Goal: Task Accomplishment & Management: Complete application form

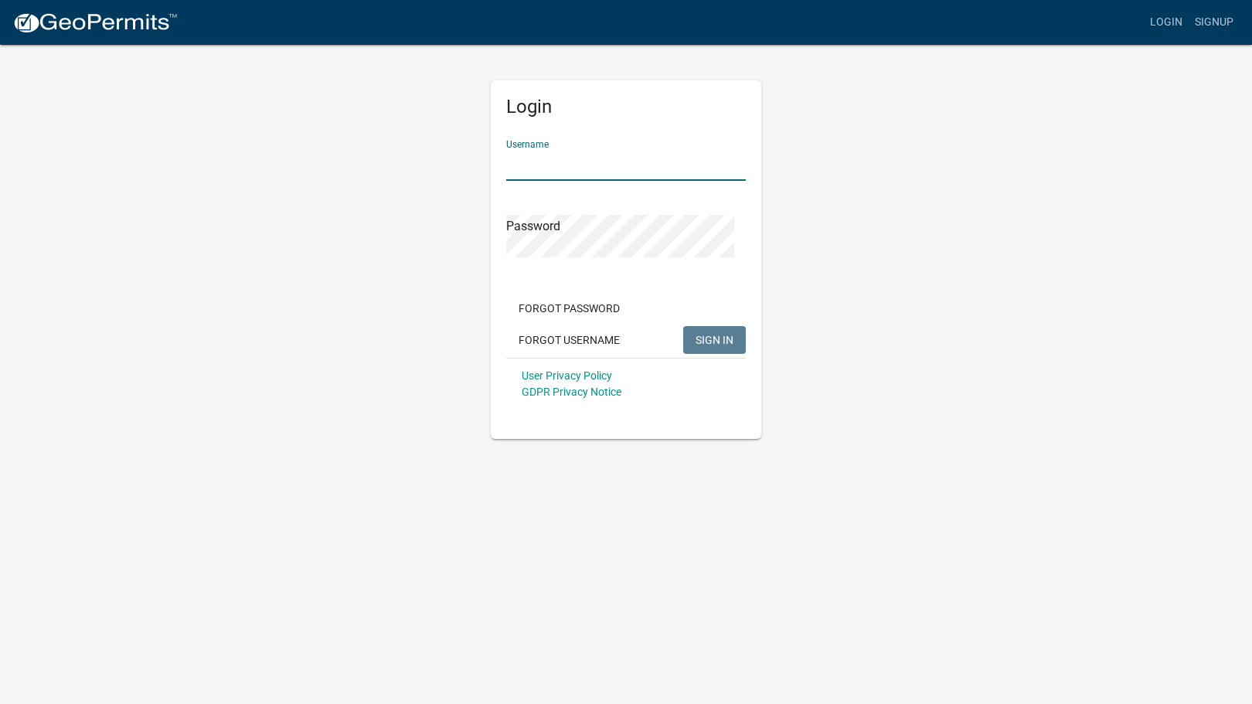
click at [527, 181] on input "Username" at bounding box center [626, 165] width 240 height 32
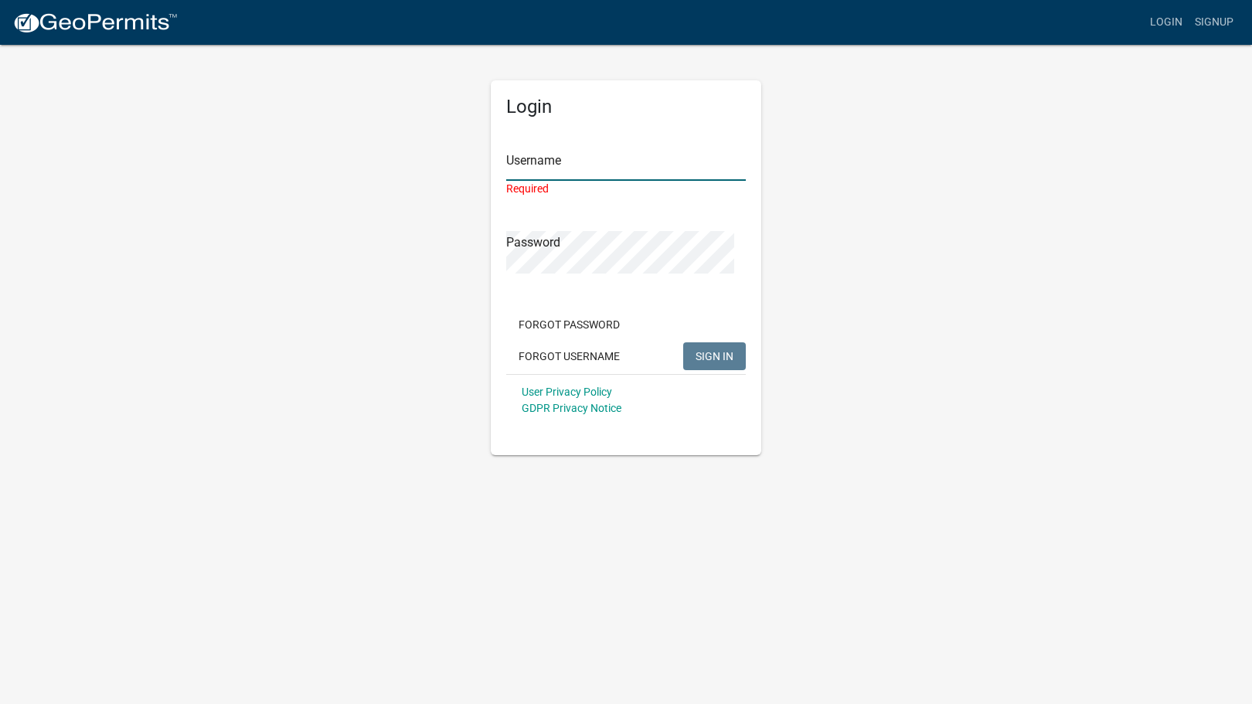
type input "[EMAIL_ADDRESS][DOMAIN_NAME]"
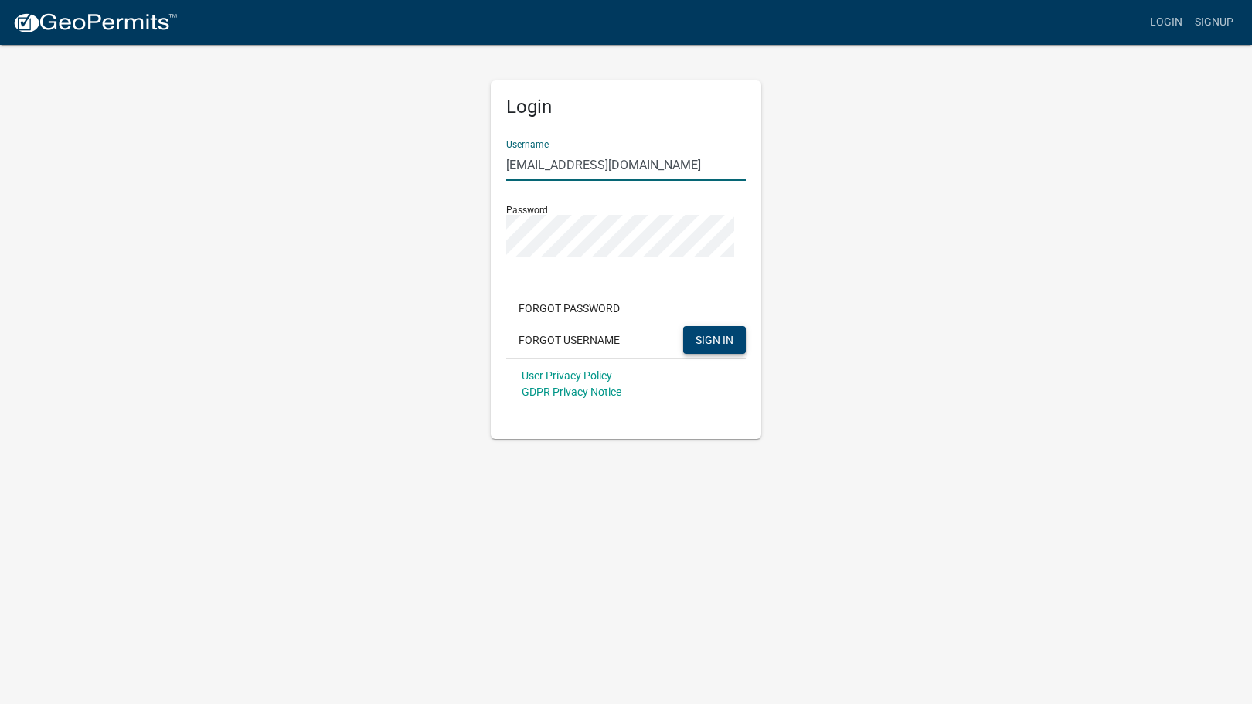
click at [696, 346] on span "SIGN IN" at bounding box center [715, 340] width 38 height 12
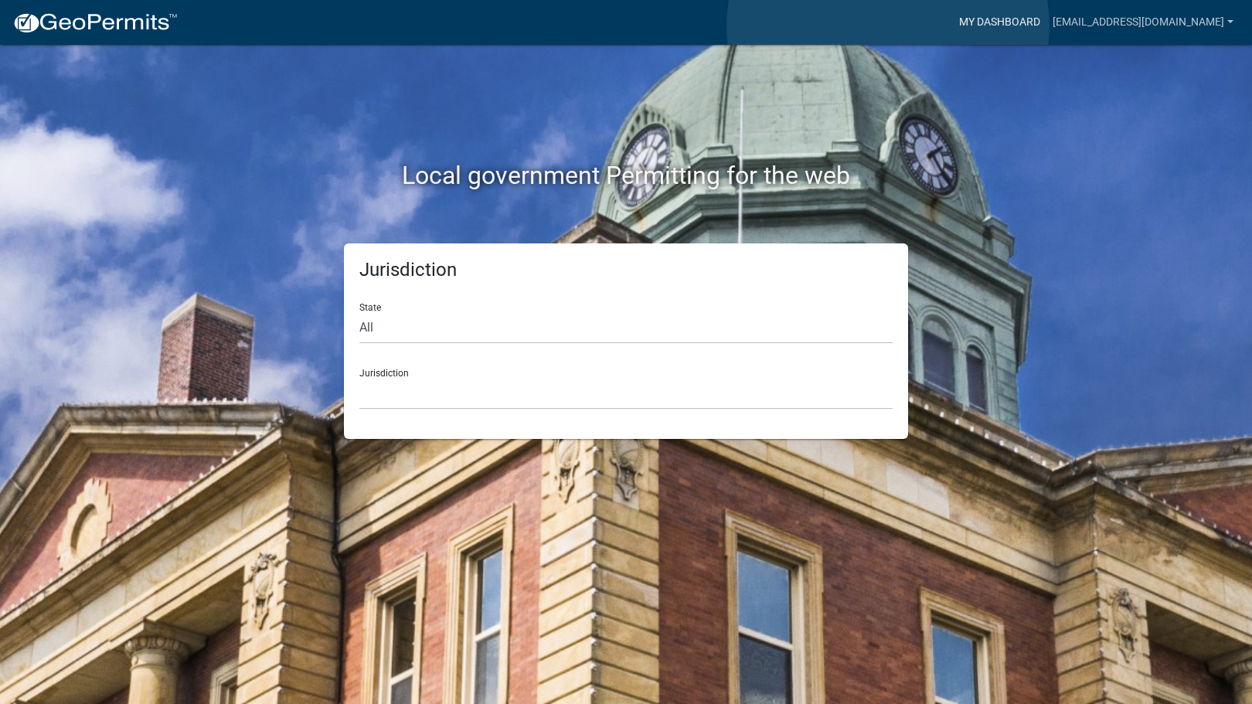
click at [953, 26] on link "My Dashboard" at bounding box center [1000, 22] width 94 height 29
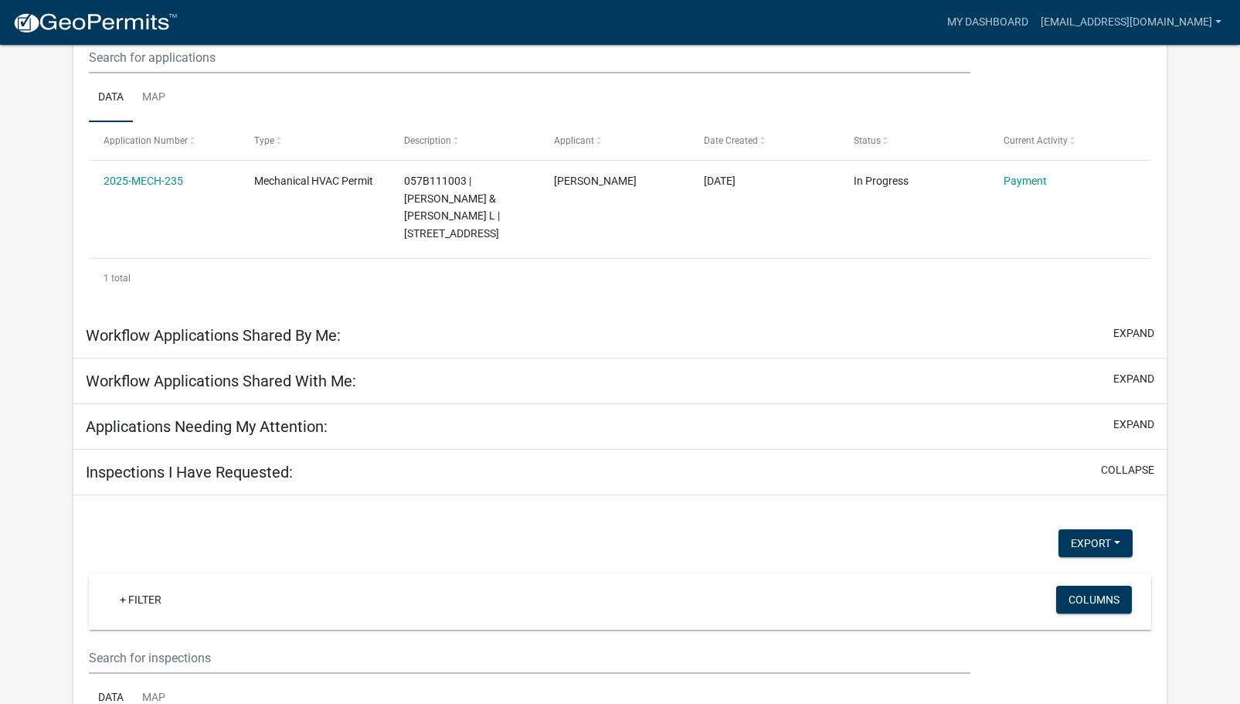
scroll to position [250, 0]
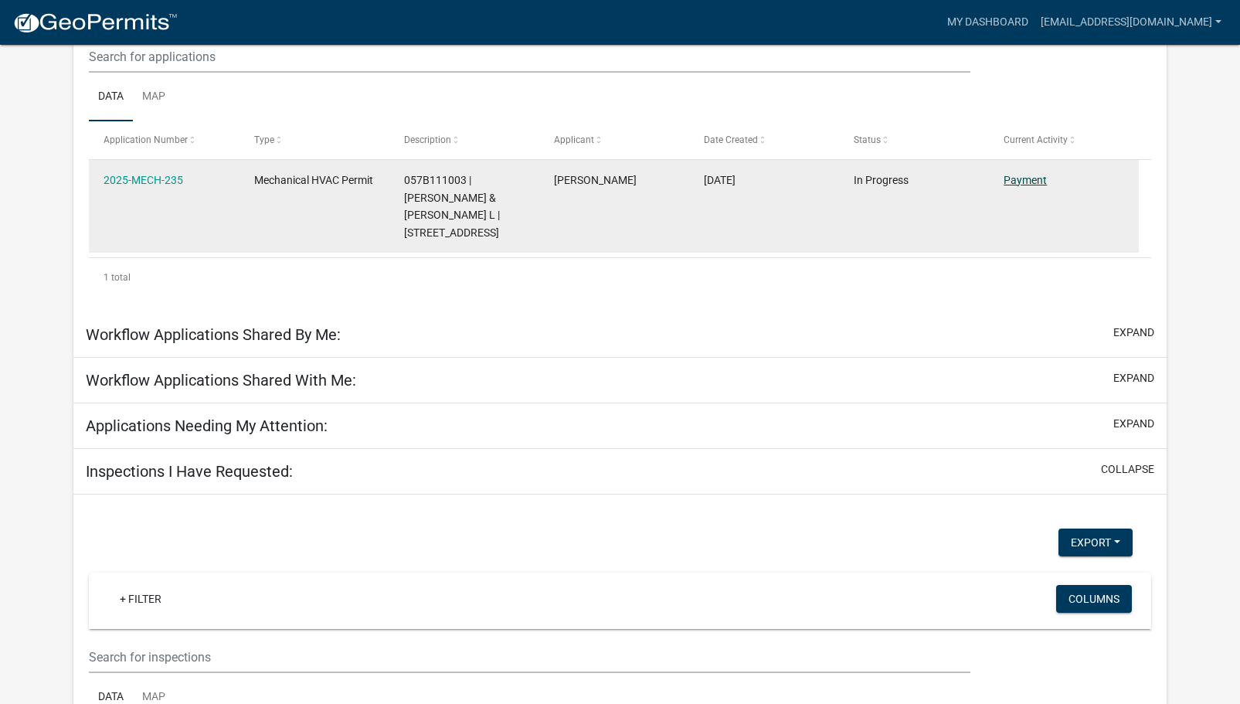
click at [1026, 186] on link "Payment" at bounding box center [1025, 180] width 43 height 12
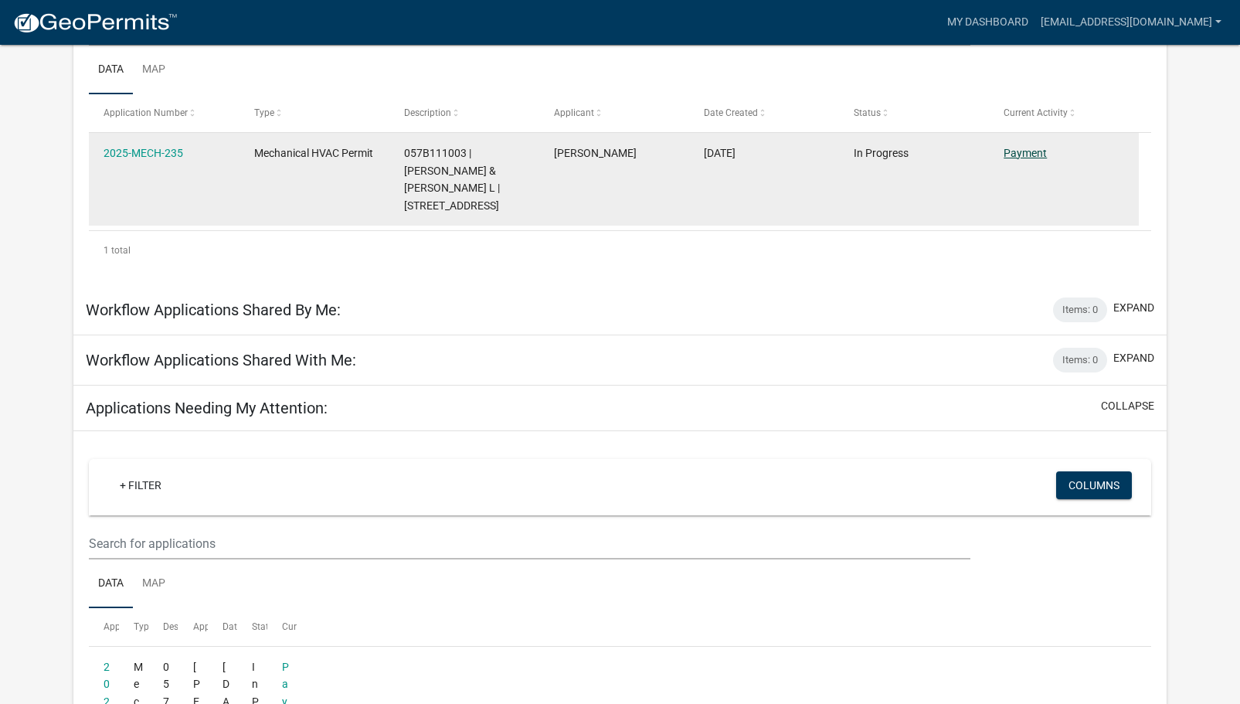
scroll to position [213, 0]
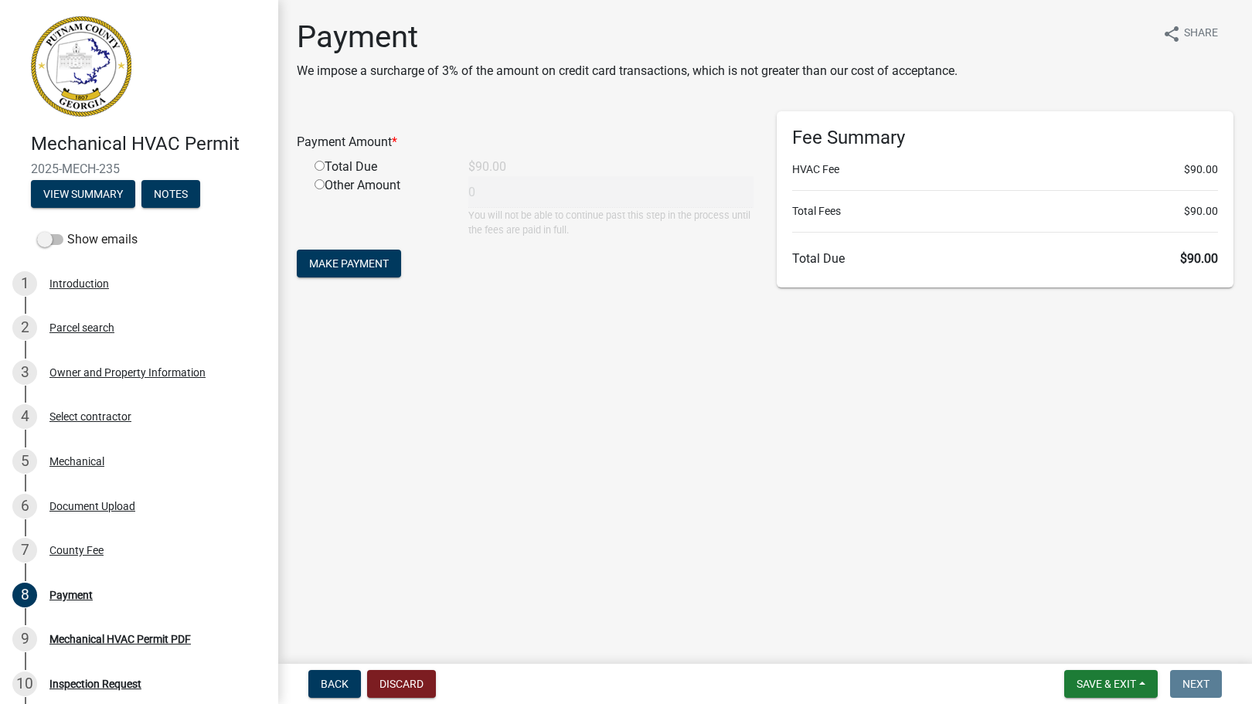
click at [325, 171] on input "radio" at bounding box center [320, 166] width 10 height 10
radio input "true"
type input "90"
click at [378, 270] on span "Make Payment" at bounding box center [349, 263] width 80 height 12
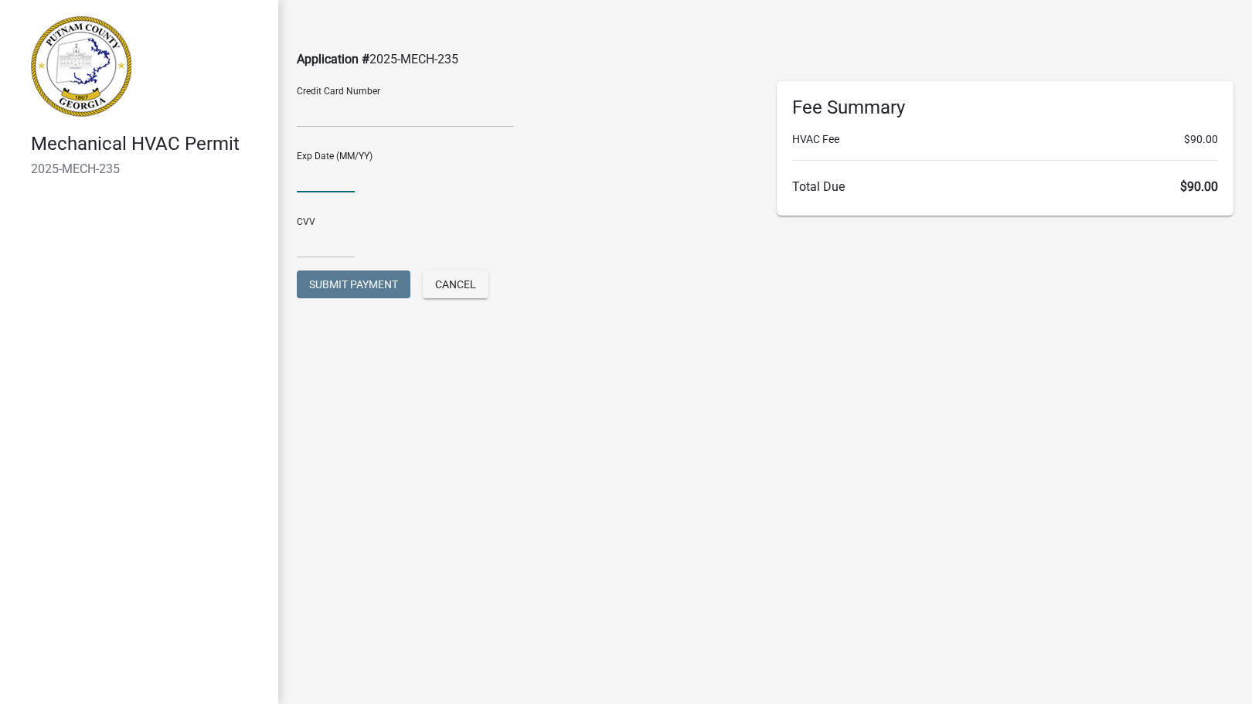
type input "10/30"
click at [318, 258] on input "text" at bounding box center [326, 242] width 58 height 32
type input "987"
click at [478, 192] on div "Exp Date (MM/YY) 10/30" at bounding box center [525, 165] width 457 height 53
click at [349, 291] on span "Submit Payment" at bounding box center [353, 284] width 89 height 12
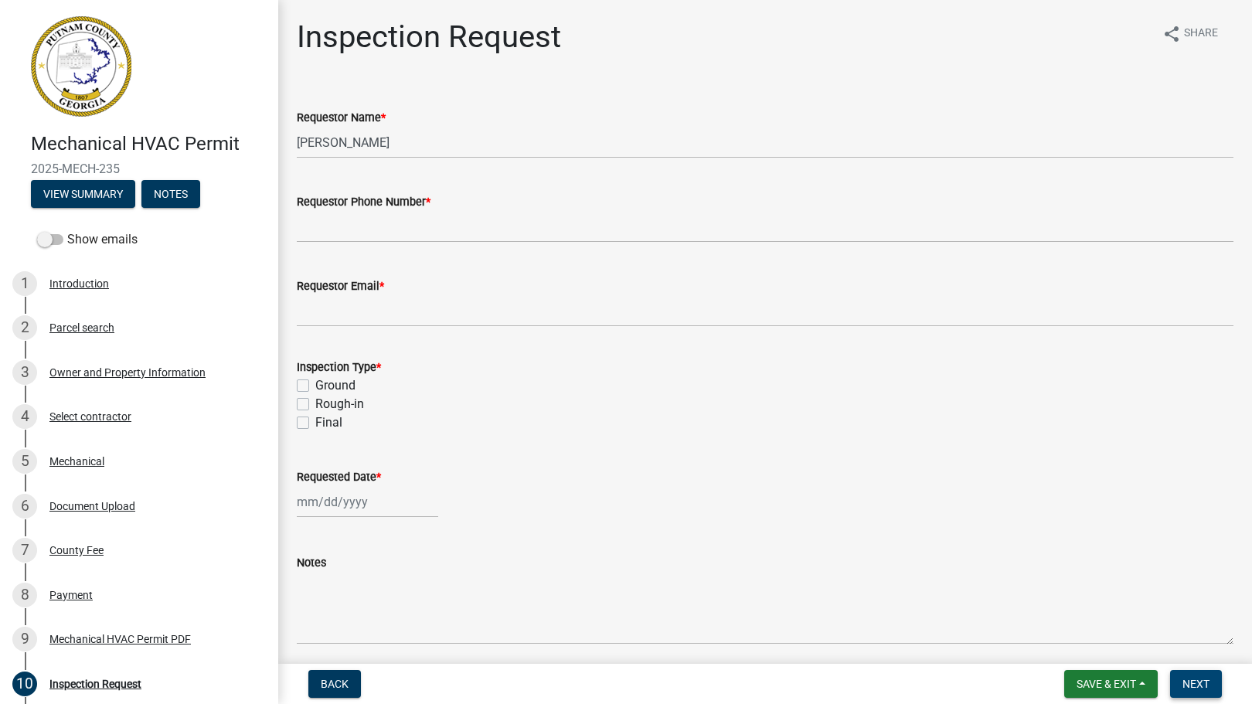
click at [1183, 678] on span "Next" at bounding box center [1196, 684] width 27 height 12
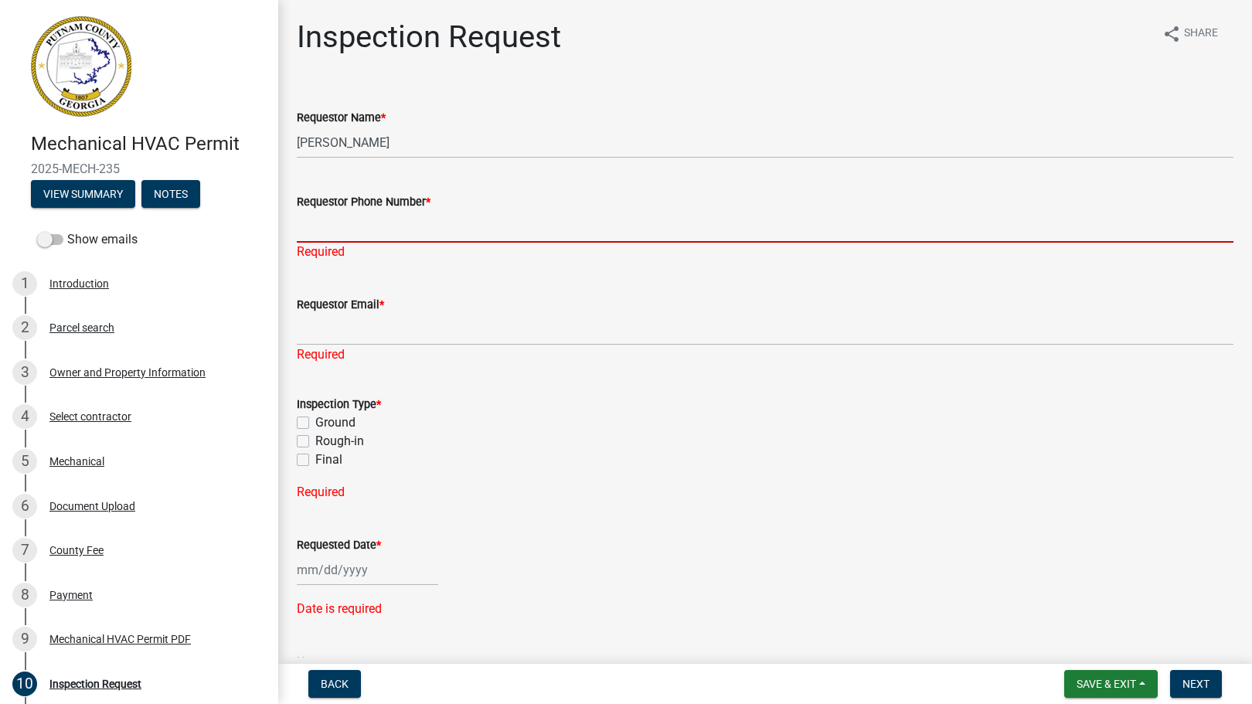
click at [480, 243] on input "Requestor Phone Number *" at bounding box center [765, 227] width 937 height 32
type input "7062962821"
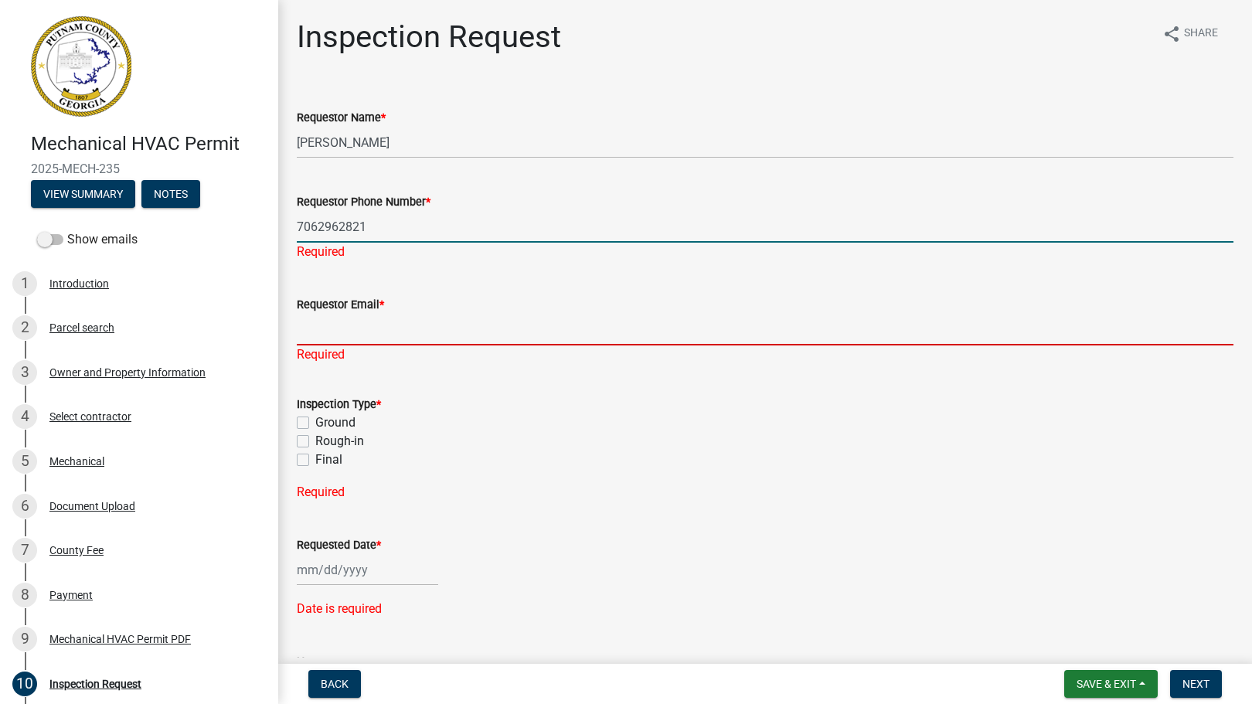
type input "reginald@climateprosms.com"
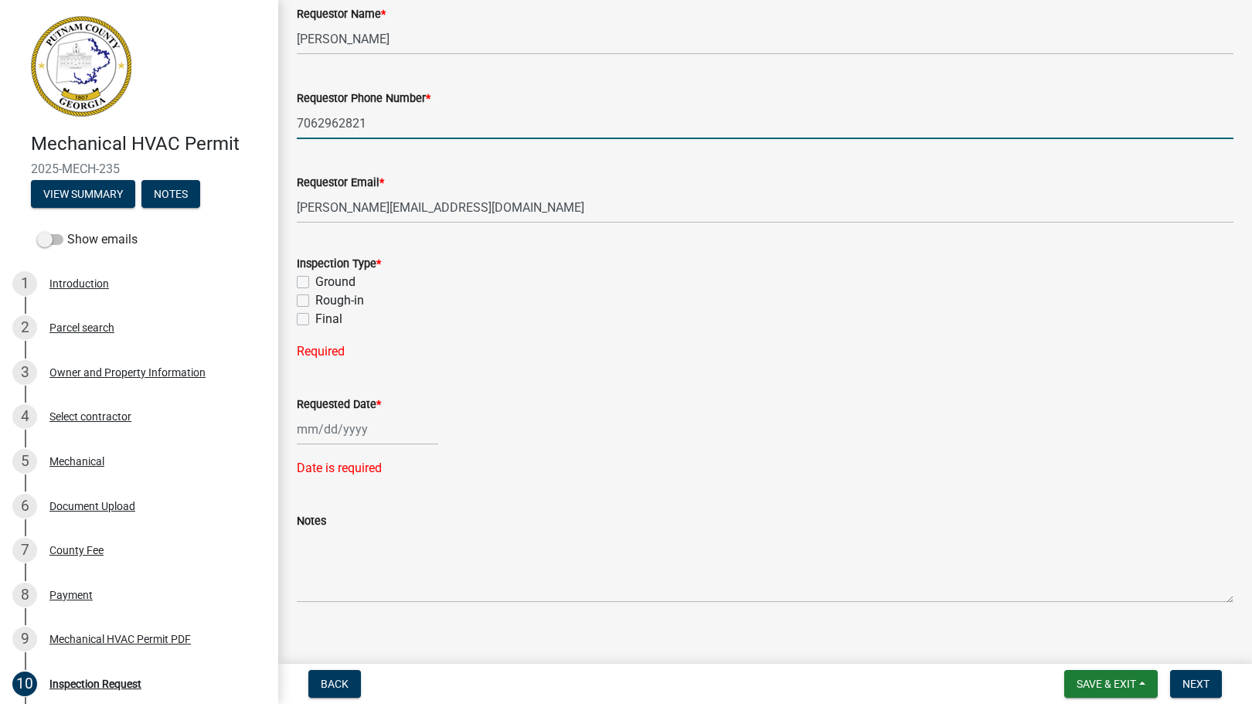
scroll to position [104, 0]
click at [317, 309] on label "Rough-in" at bounding box center [339, 300] width 49 height 19
click at [317, 301] on input "Rough-in" at bounding box center [320, 296] width 10 height 10
checkbox input "true"
checkbox input "false"
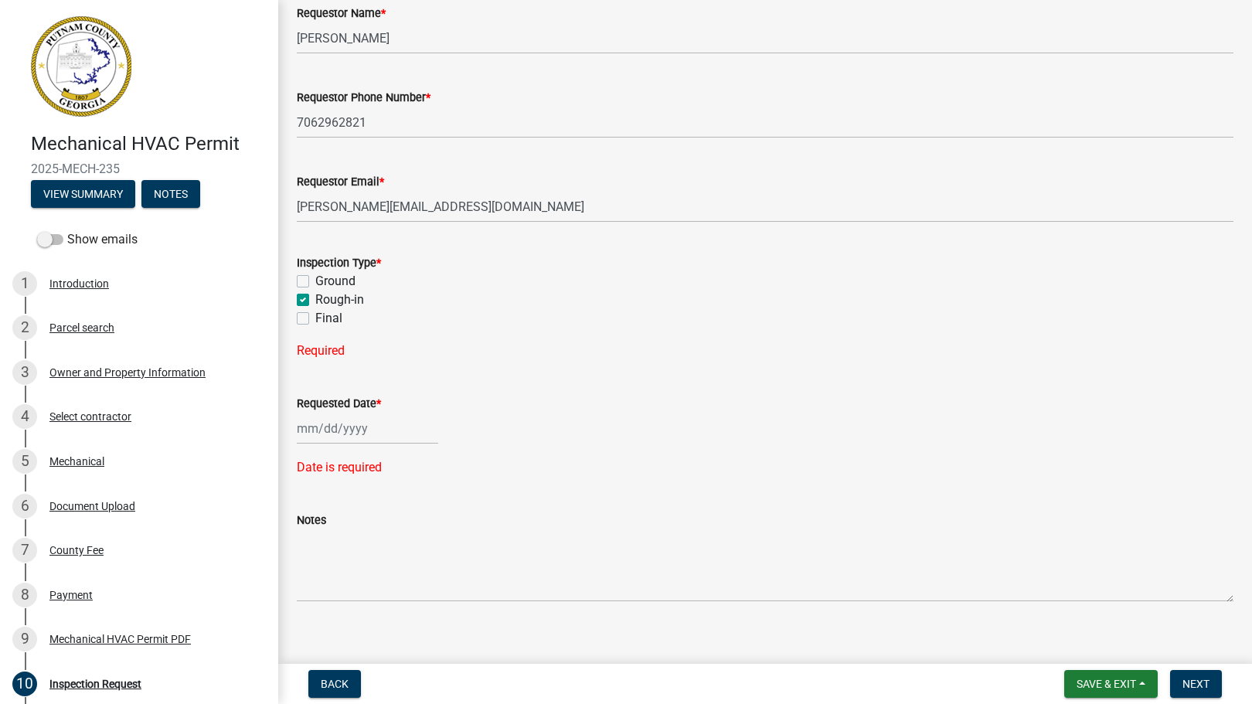
checkbox input "true"
checkbox input "false"
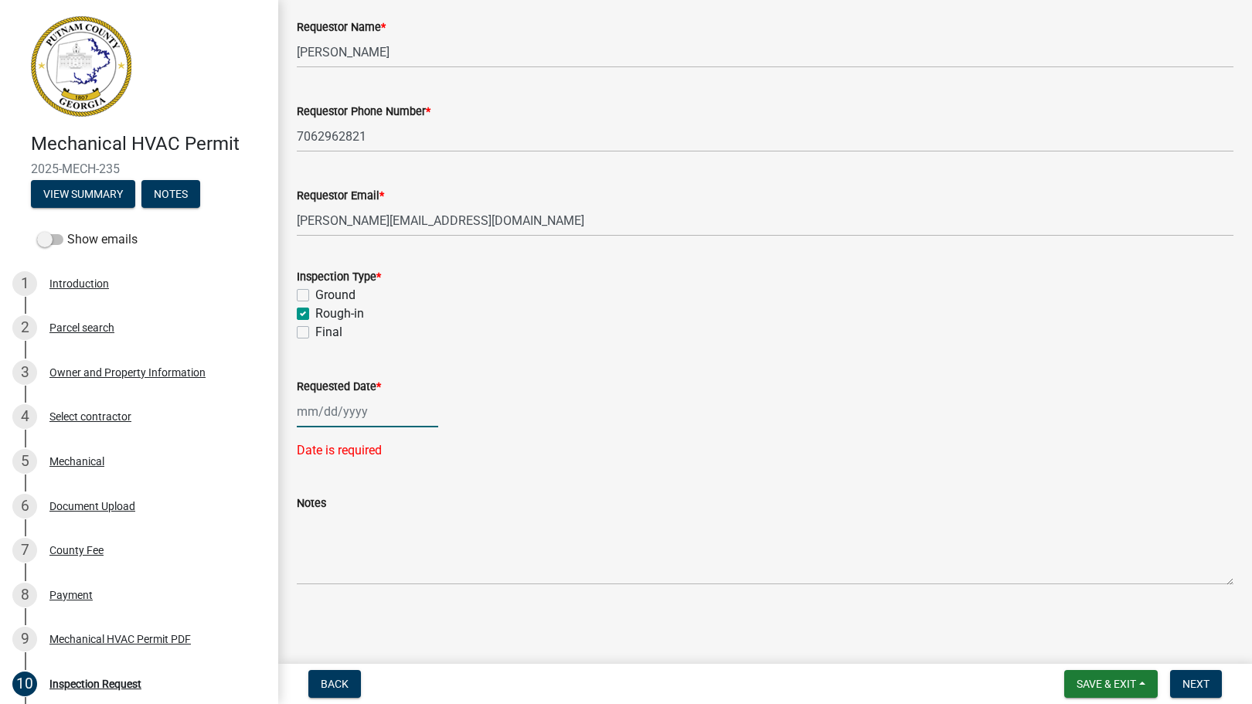
click at [380, 427] on div at bounding box center [367, 412] width 141 height 32
select select "10"
select select "2025"
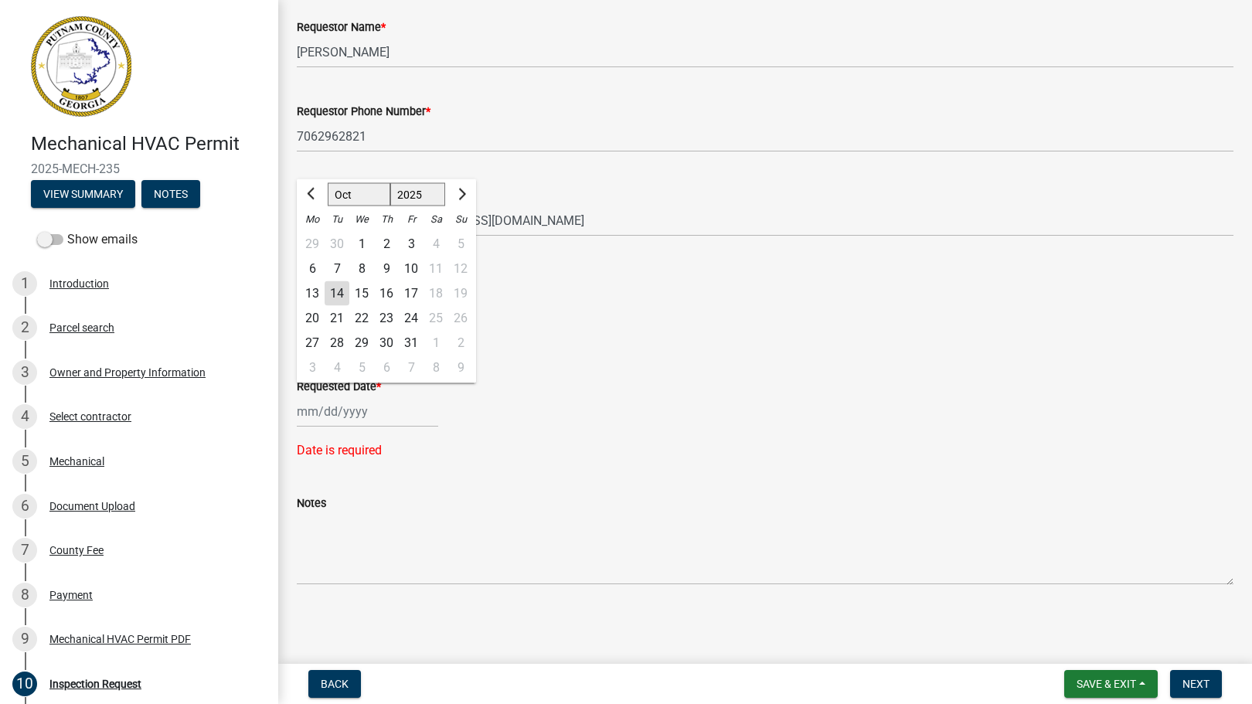
drag, startPoint x: 396, startPoint y: 429, endPoint x: 396, endPoint y: 441, distance: 11.6
click at [374, 306] on div "15" at bounding box center [361, 293] width 25 height 25
type input "10/15/2025"
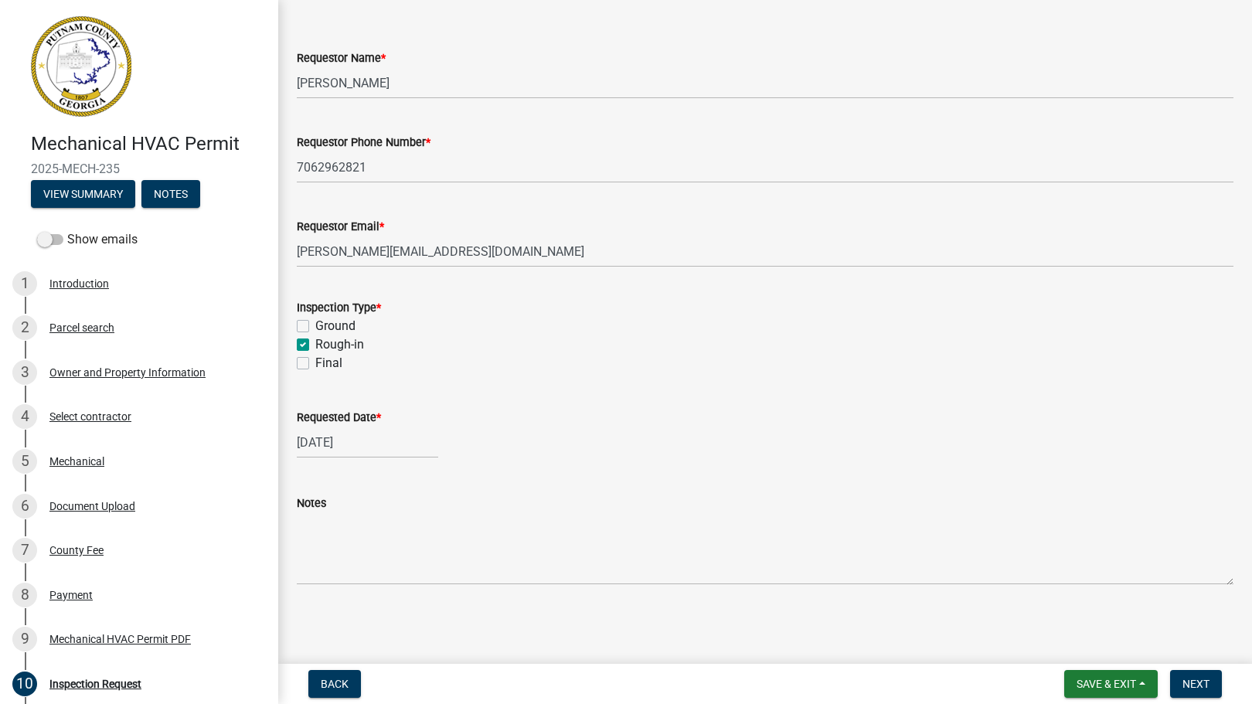
scroll to position [308, 0]
click at [354, 553] on textarea "Notes" at bounding box center [765, 548] width 937 height 73
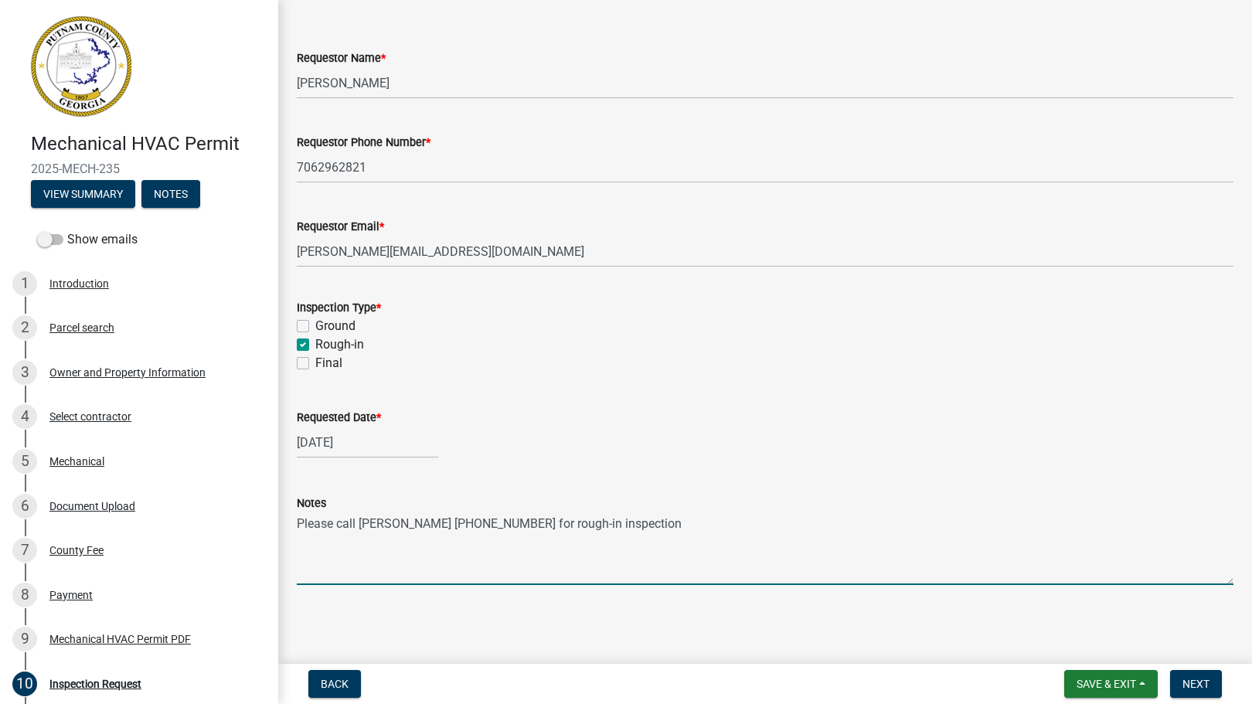
type textarea "Please call David Fuller 6789887682 for rough-in inspection"
click at [597, 645] on main "Inspection Request share Share Requestor Name * Reginald Ross Requestor Phone N…" at bounding box center [765, 329] width 974 height 658
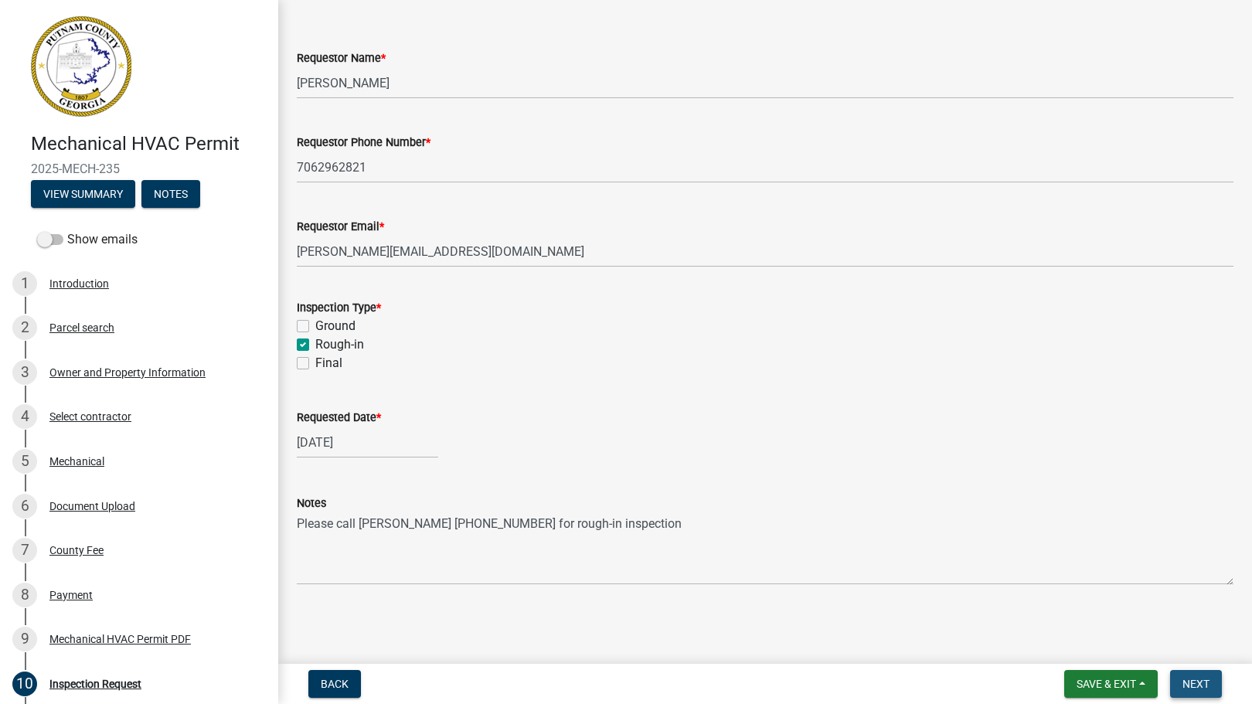
click at [1183, 685] on span "Next" at bounding box center [1196, 684] width 27 height 12
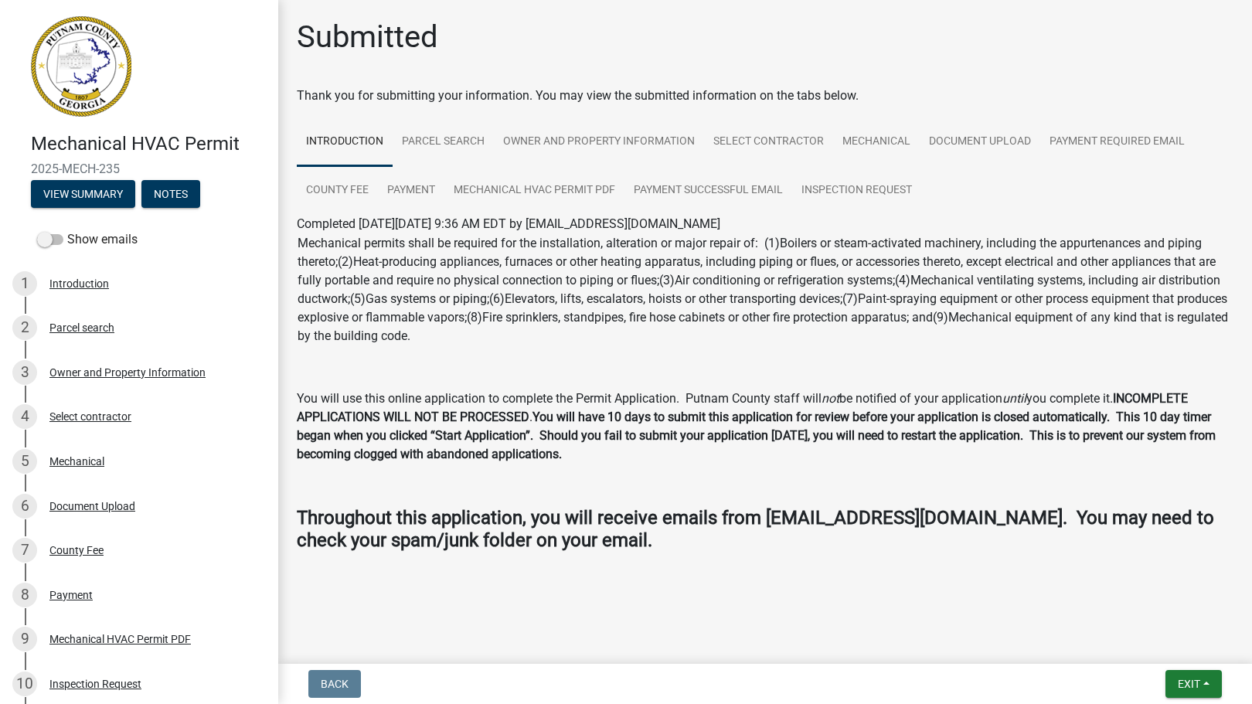
scroll to position [0, 0]
click at [625, 216] on link "Mechanical HVAC Permit PDF" at bounding box center [534, 190] width 180 height 49
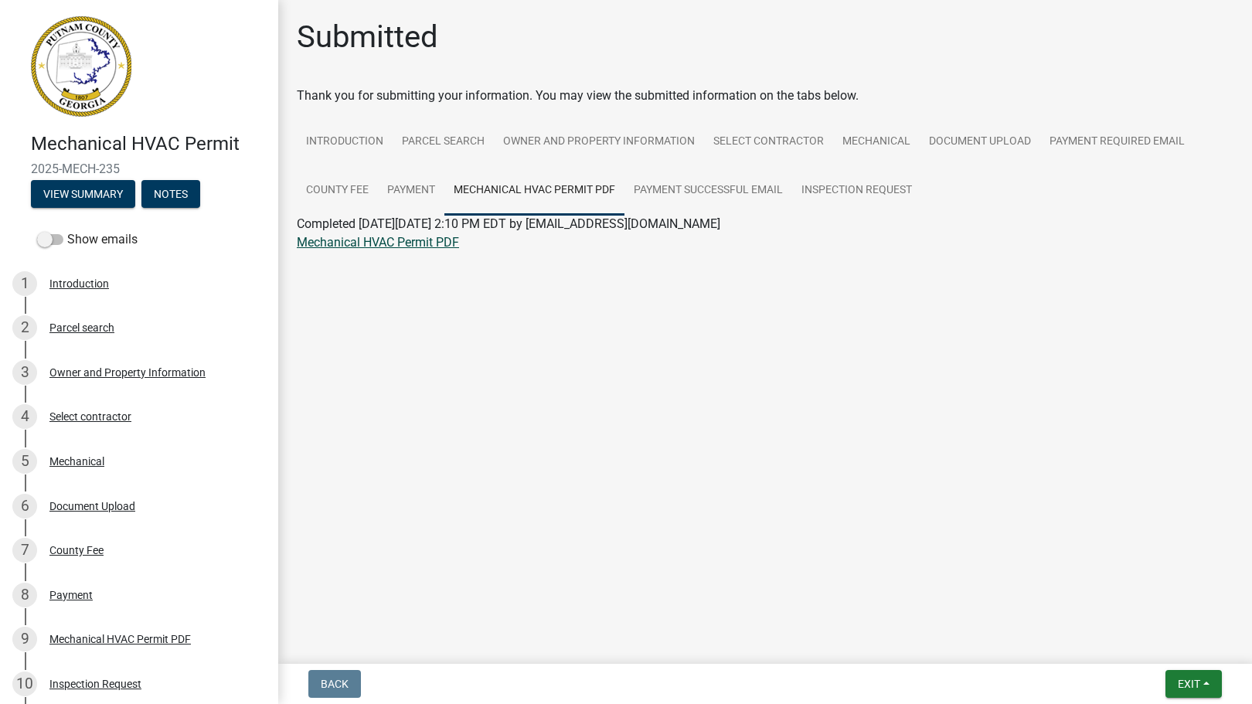
click at [410, 250] on link "Mechanical HVAC Permit PDF" at bounding box center [378, 242] width 162 height 15
